Goal: Transaction & Acquisition: Subscribe to service/newsletter

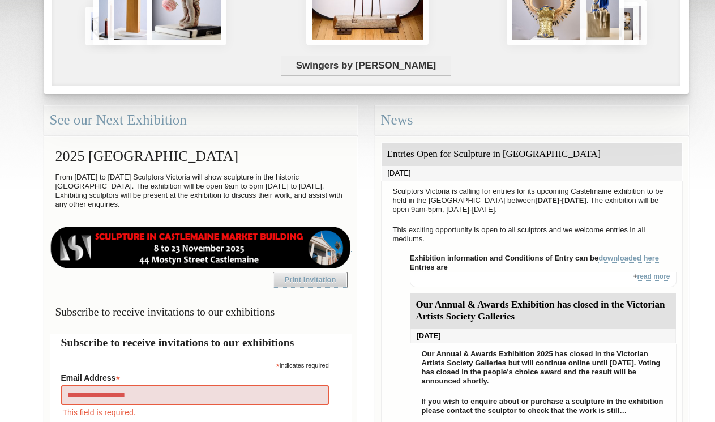
type input "**********"
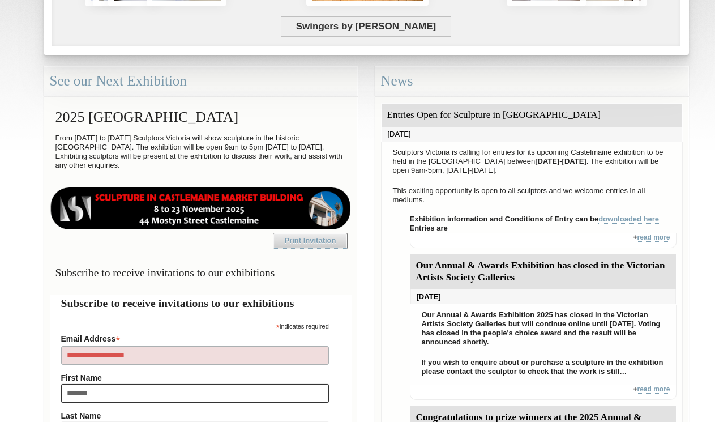
type input "********"
type input "***"
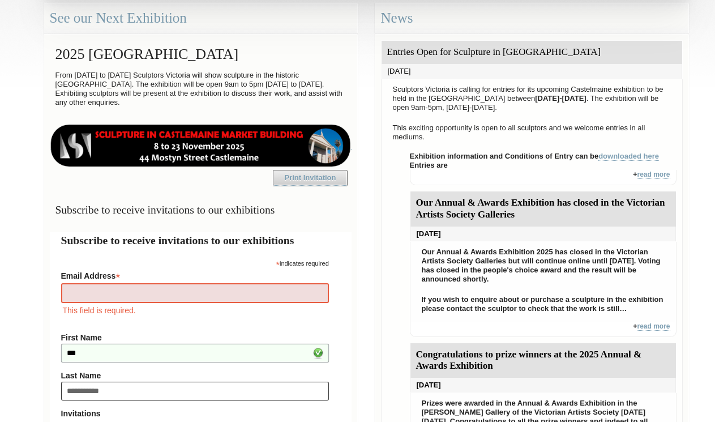
type input "**********"
